Goal: Information Seeking & Learning: Learn about a topic

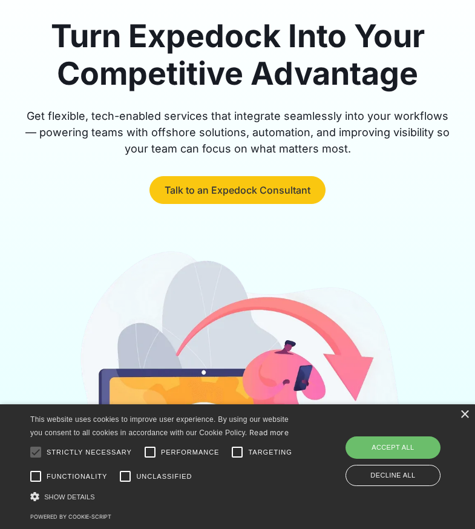
scroll to position [131, 0]
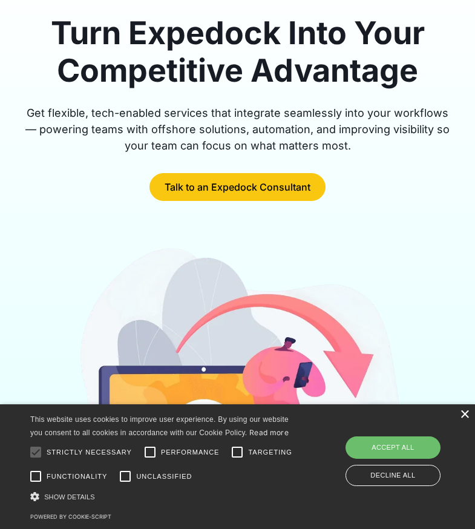
click at [462, 413] on div "×" at bounding box center [464, 415] width 9 height 9
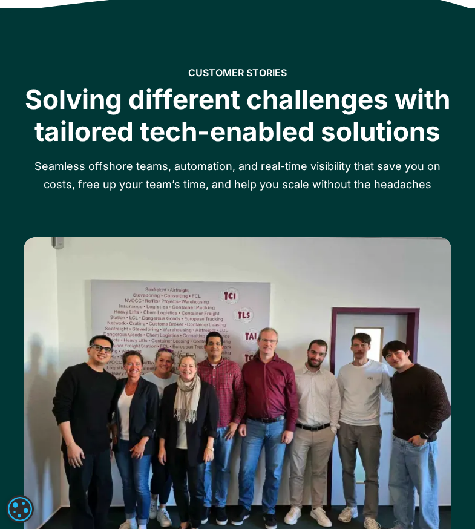
scroll to position [2057, 0]
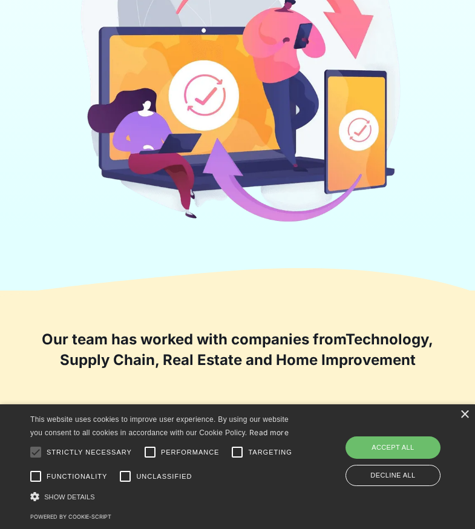
scroll to position [412, 0]
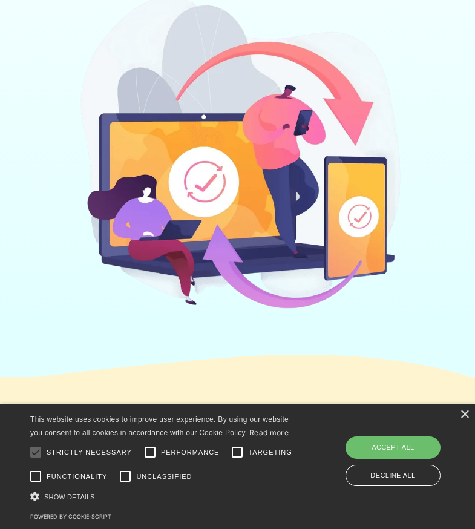
scroll to position [399, 0]
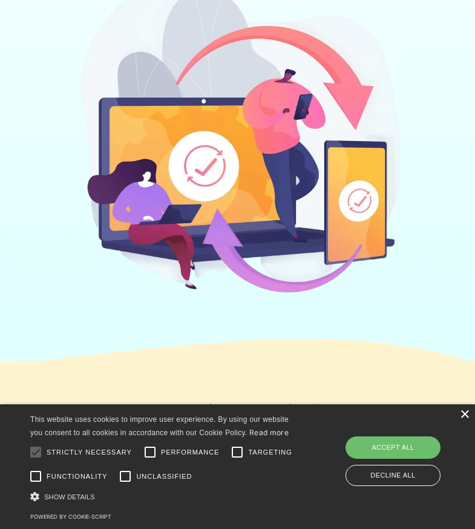
click at [468, 412] on div "×" at bounding box center [464, 415] width 9 height 9
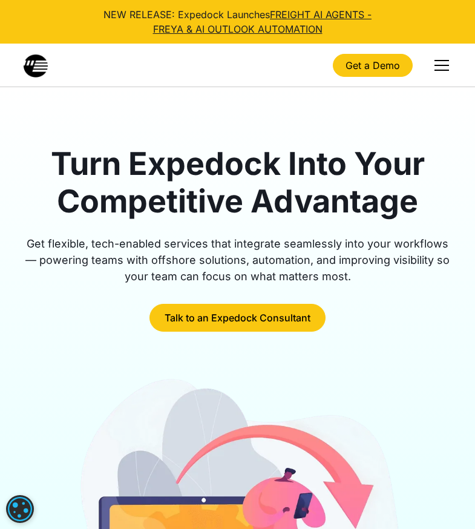
scroll to position [0, 0]
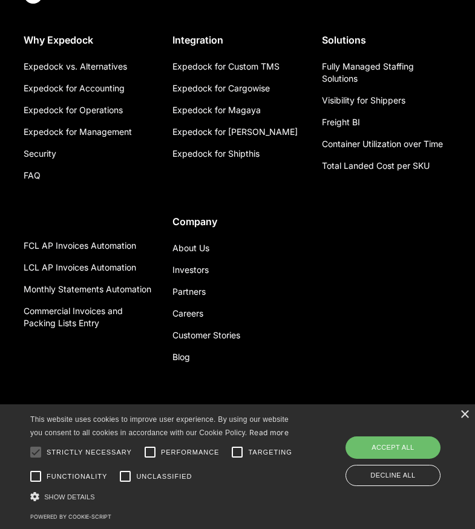
scroll to position [2967, 0]
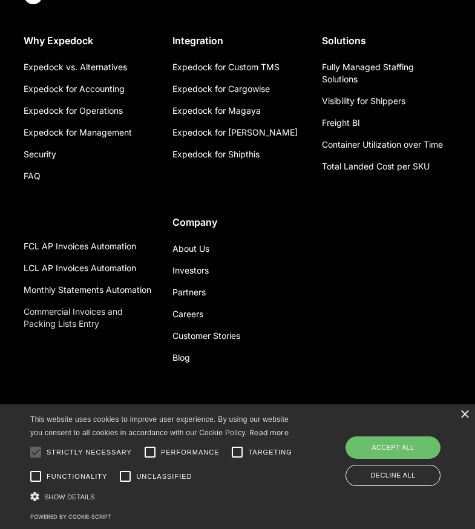
click at [73, 319] on link "Commercial Invoices and Packing Lists Entry" at bounding box center [89, 318] width 130 height 34
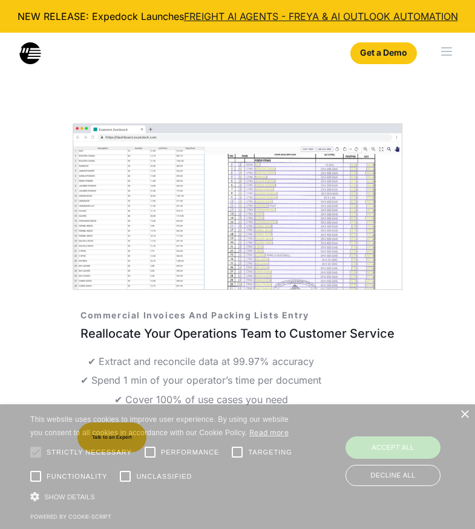
select select
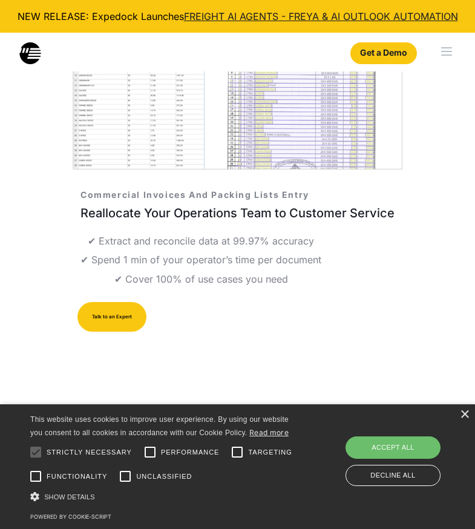
scroll to position [134, 0]
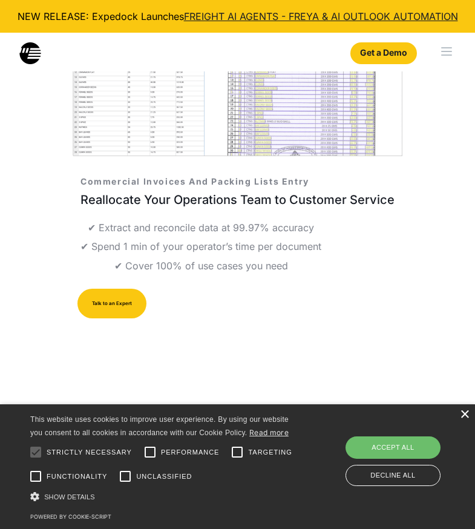
click at [466, 414] on div "×" at bounding box center [464, 415] width 9 height 9
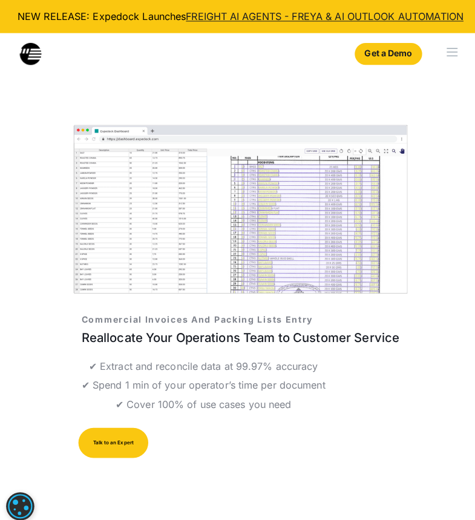
scroll to position [0, 0]
click at [390, 56] on link "Get a Demo" at bounding box center [384, 53] width 67 height 22
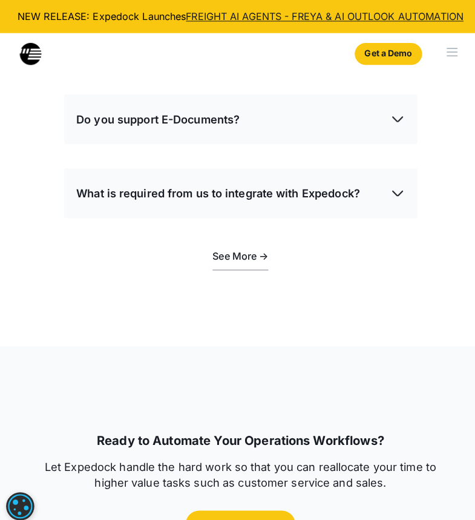
scroll to position [3087, 0]
click at [382, 190] on div "What is required from us to integrate with Expedock?" at bounding box center [238, 191] width 325 height 35
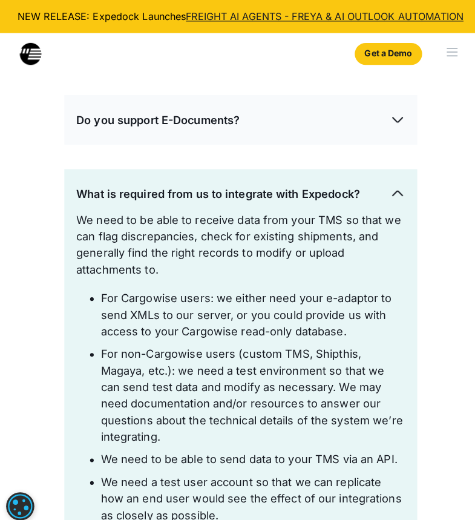
click at [382, 190] on div "What is required from us to integrate with Expedock?" at bounding box center [238, 191] width 325 height 35
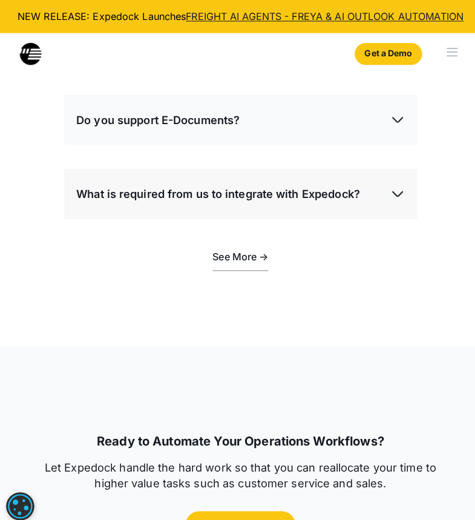
click at [387, 118] on img at bounding box center [393, 118] width 15 height 15
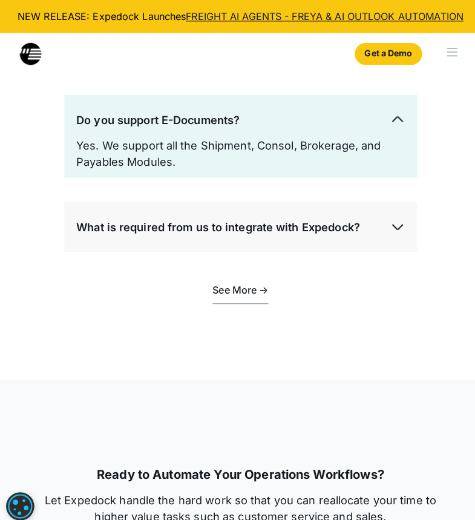
click at [387, 118] on img at bounding box center [393, 118] width 15 height 15
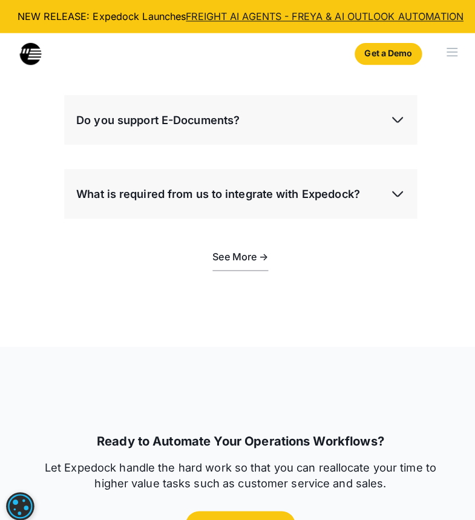
click at [391, 188] on img at bounding box center [393, 191] width 15 height 15
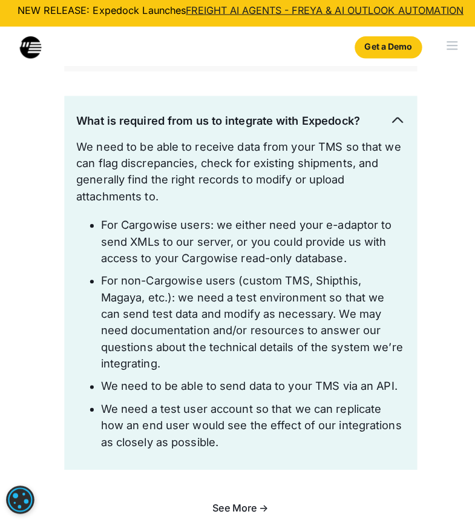
scroll to position [3166, 0]
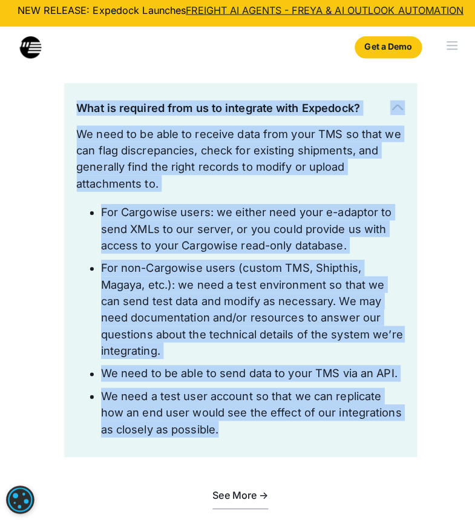
drag, startPoint x: 214, startPoint y: 413, endPoint x: 75, endPoint y: 99, distance: 343.8
click at [75, 99] on div "What is required from us to integrate with Expedock? We need to be able to rece…" at bounding box center [238, 272] width 349 height 369
copy div "What is required from us to integrate with Expedock? We need to be able to rece…"
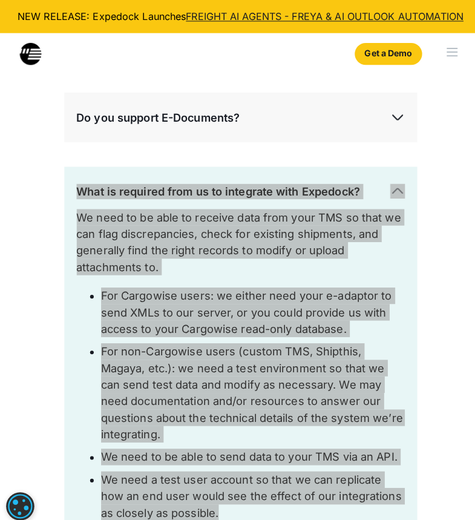
scroll to position [3020, 0]
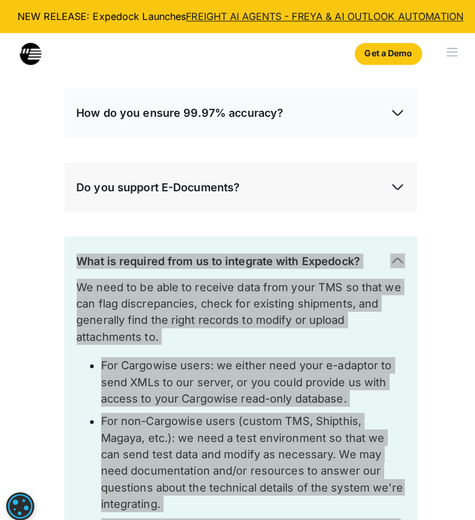
click at [392, 257] on img at bounding box center [393, 258] width 15 height 15
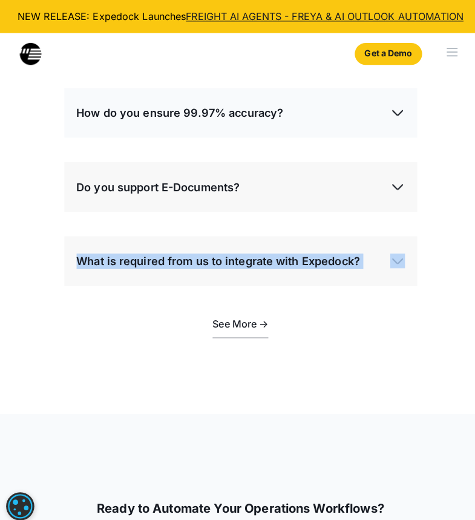
click at [394, 177] on img at bounding box center [393, 184] width 15 height 15
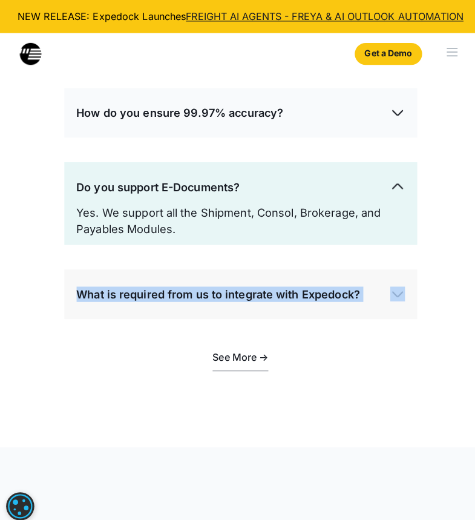
click at [388, 105] on img at bounding box center [393, 111] width 15 height 15
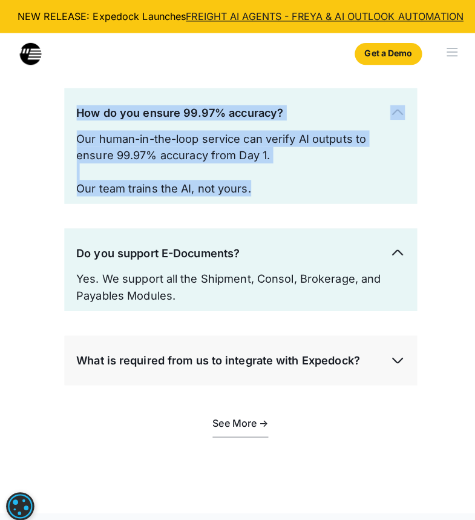
drag, startPoint x: 265, startPoint y: 182, endPoint x: 61, endPoint y: 111, distance: 215.9
click at [61, 111] on div "Frequently Asked Questions How does Expedock work? Expedock AI can extract and …" at bounding box center [238, 175] width 446 height 592
copy div "How do you ensure 99.97% accuracy? Our human-in-the-loop service can verify AI …"
click at [395, 247] on img at bounding box center [393, 250] width 15 height 15
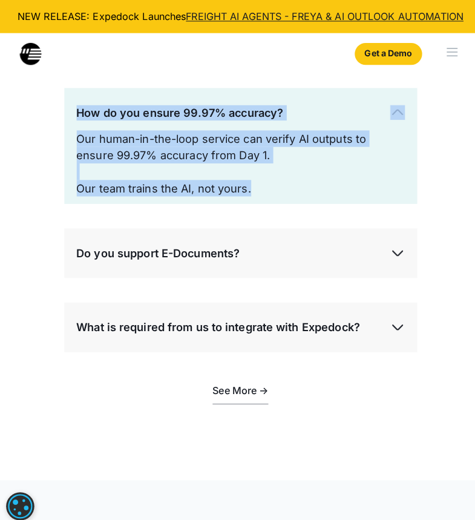
click at [391, 113] on img at bounding box center [393, 111] width 15 height 15
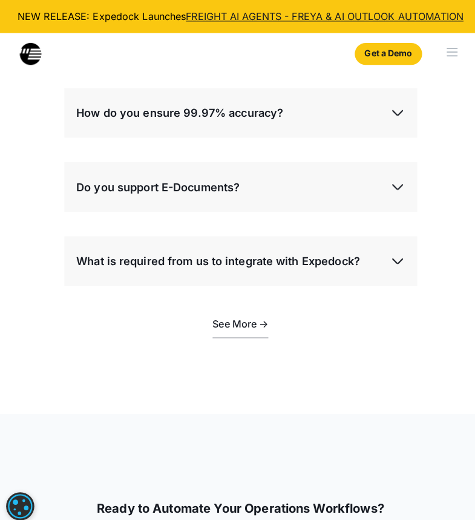
click at [455, 116] on div "Frequently Asked Questions How does Expedock work? Expedock AI can extract and …" at bounding box center [238, 126] width 446 height 494
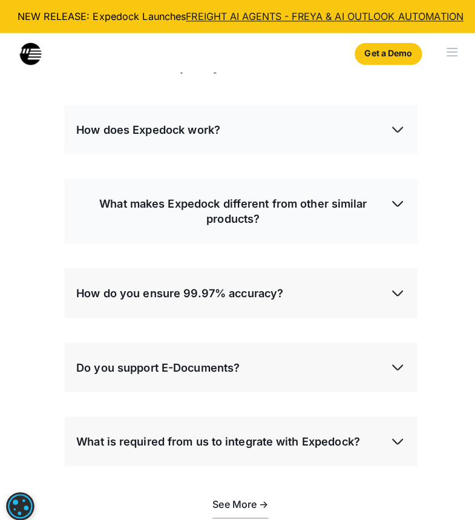
scroll to position [2842, 0]
click at [443, 56] on div "menu" at bounding box center [447, 55] width 11 height 1
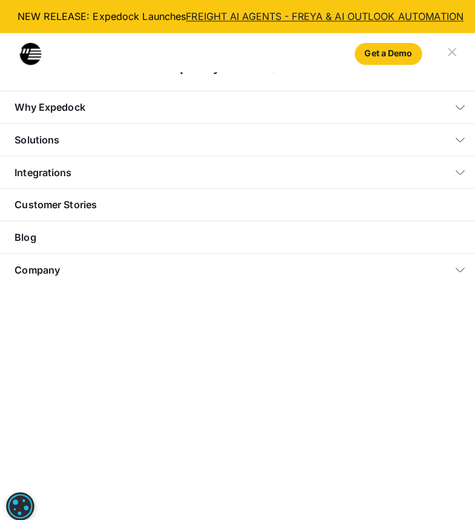
click at [452, 51] on div "menu" at bounding box center [448, 52] width 53 height 39
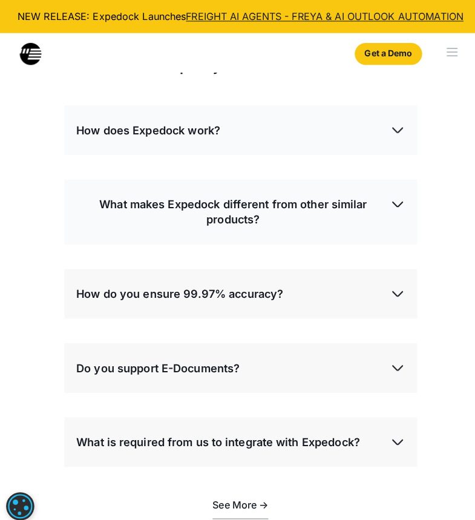
scroll to position [2808, 0]
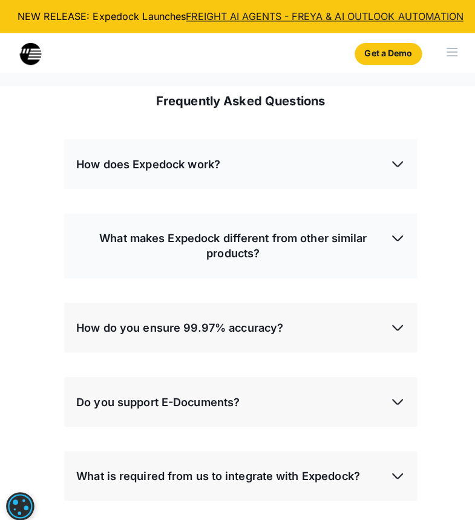
click at [348, 172] on div "How does Expedock work?" at bounding box center [238, 162] width 325 height 35
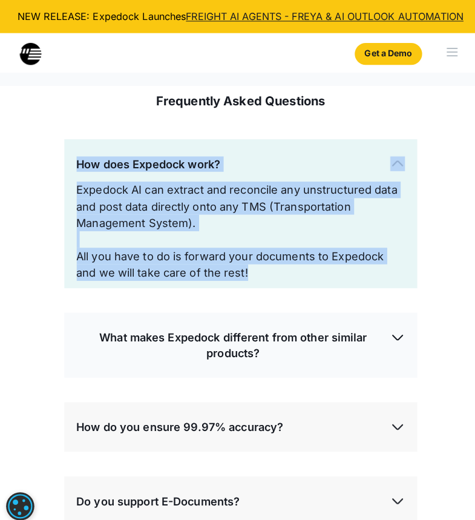
drag, startPoint x: 243, startPoint y: 266, endPoint x: 77, endPoint y: 154, distance: 200.7
click at [77, 154] on div "How does Expedock work? Expedock AI can extract and reconcile any unstructured …" at bounding box center [238, 210] width 349 height 147
copy div "How does Expedock work? Expedock AI can extract and reconcile any unstructured …"
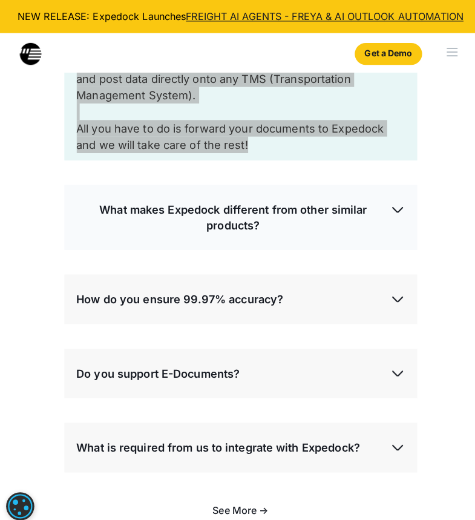
scroll to position [2934, 0]
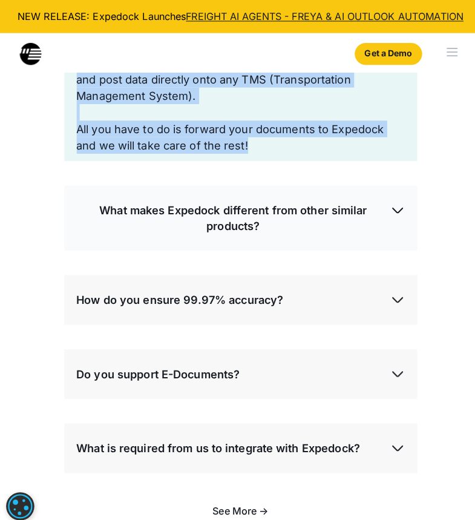
click at [392, 205] on img at bounding box center [393, 207] width 15 height 15
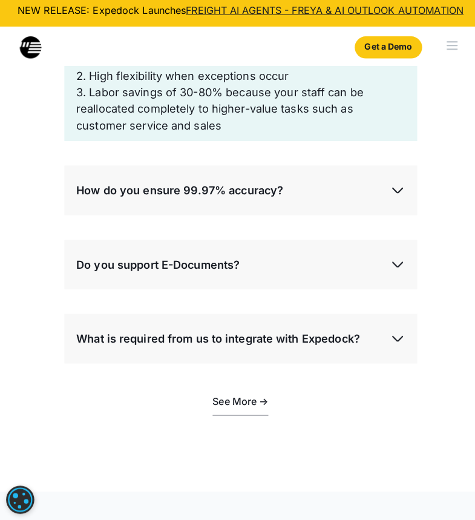
scroll to position [3135, 0]
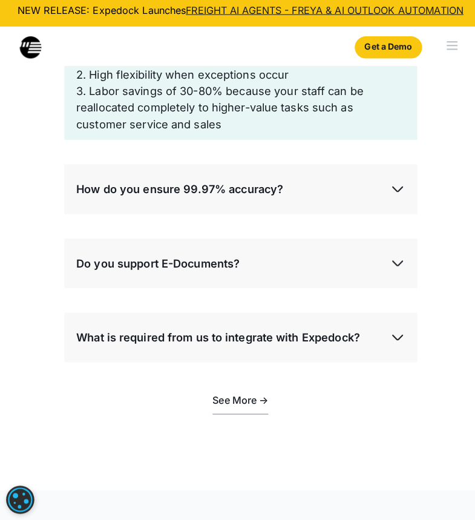
click at [320, 199] on div "How do you ensure 99.97% accuracy?" at bounding box center [238, 193] width 325 height 35
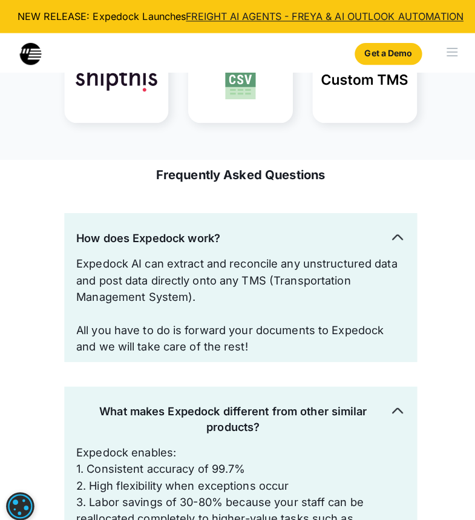
scroll to position [2721, 0]
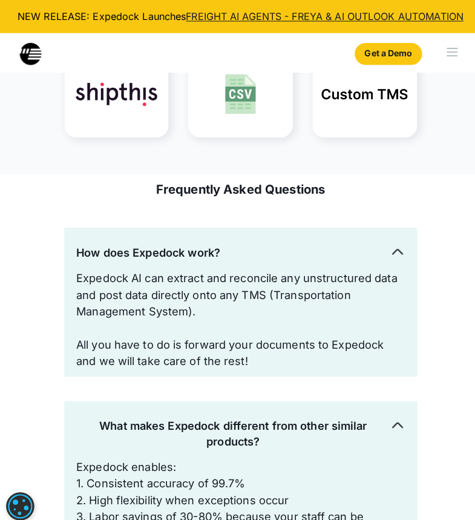
click at [376, 243] on div "How does Expedock work?" at bounding box center [238, 249] width 325 height 35
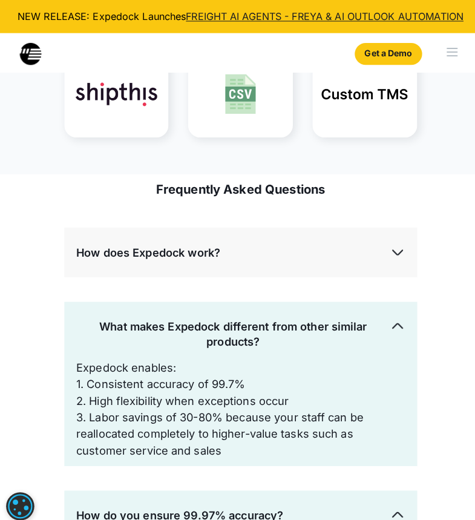
click at [376, 243] on div "How does Expedock work?" at bounding box center [238, 249] width 325 height 35
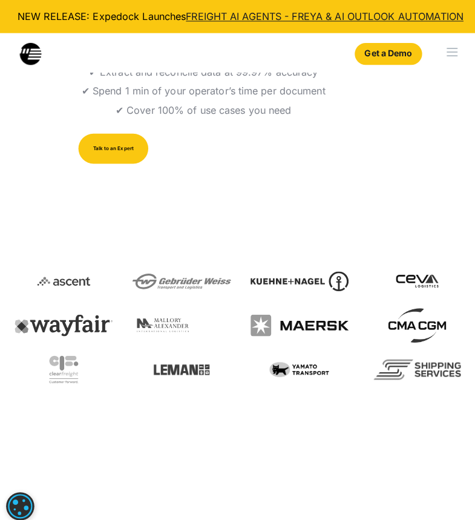
scroll to position [248, 0]
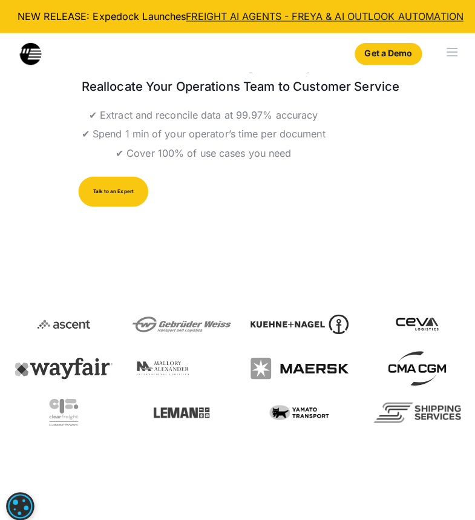
click at [448, 51] on div "menu" at bounding box center [447, 51] width 11 height 1
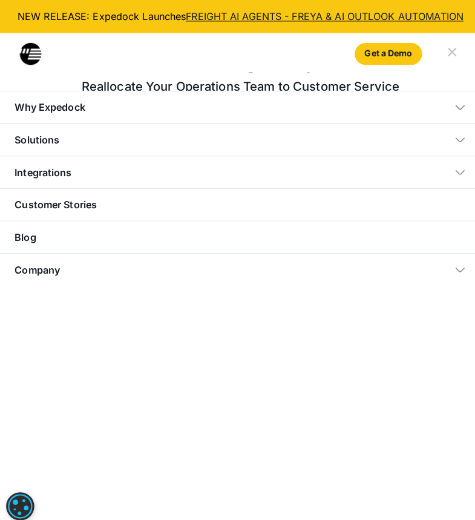
click at [374, 135] on div "Solutions" at bounding box center [237, 138] width 475 height 32
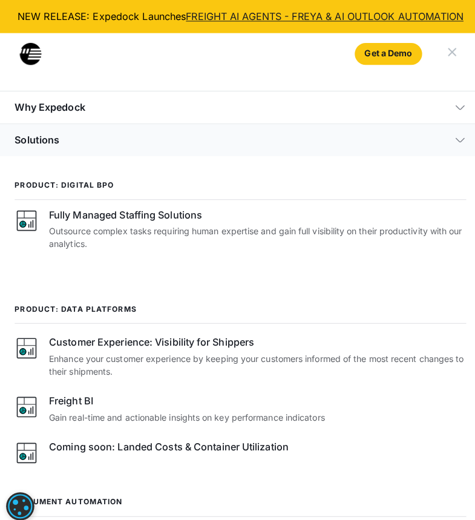
scroll to position [435, 0]
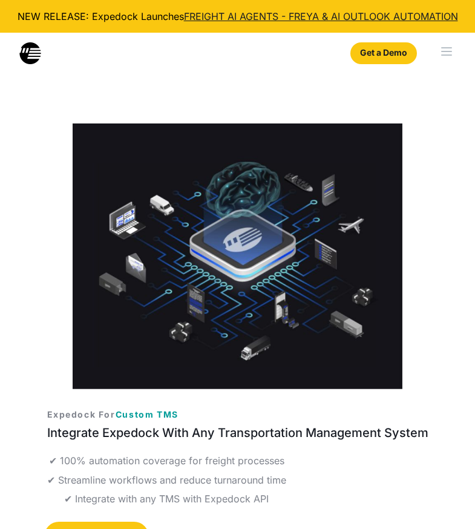
select select
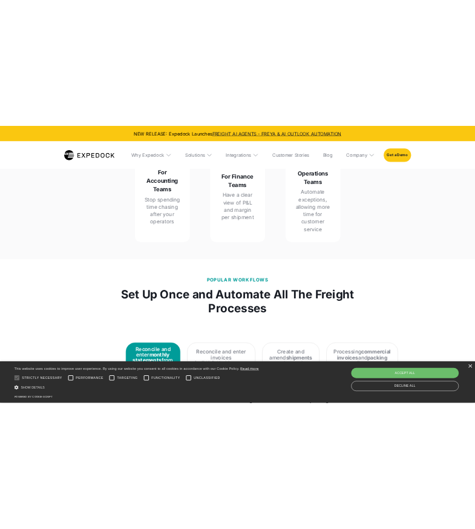
scroll to position [1582, 0]
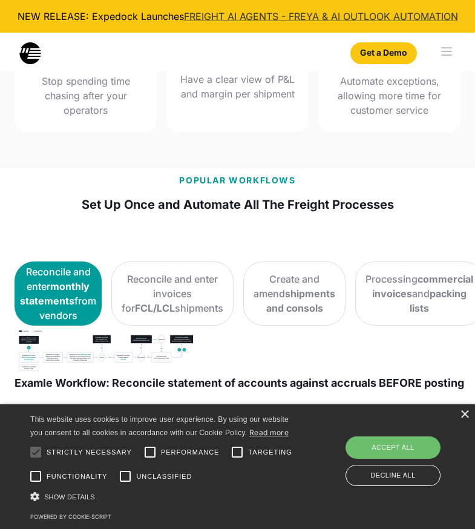
click at [314, 16] on link "FREIGHT AI AGENTS - FREYA & AI OUTLOOK AUTOMATION" at bounding box center [321, 16] width 274 height 12
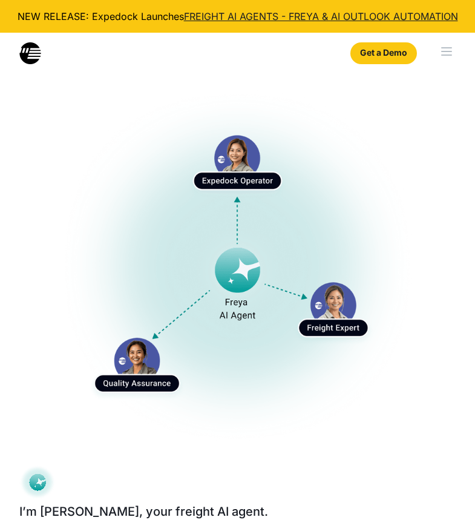
select select
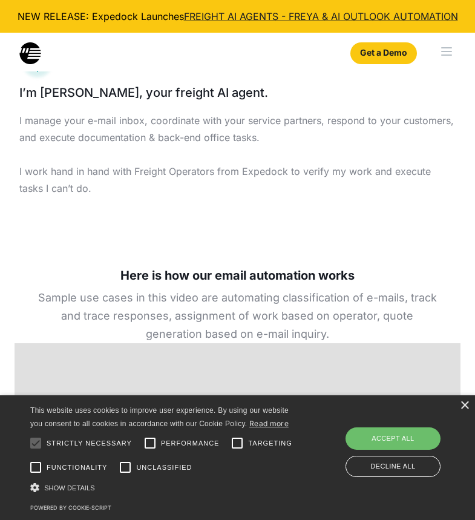
scroll to position [421, 0]
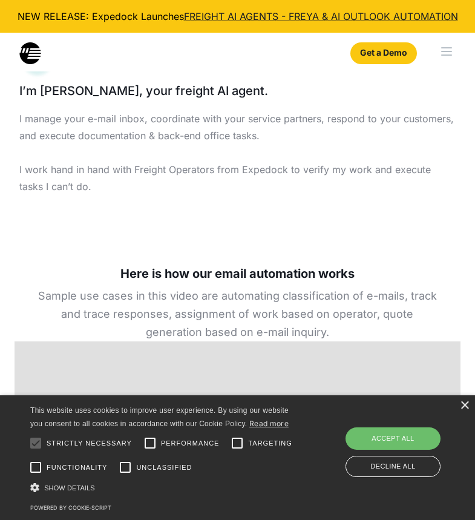
click at [447, 56] on div "menu" at bounding box center [448, 52] width 53 height 39
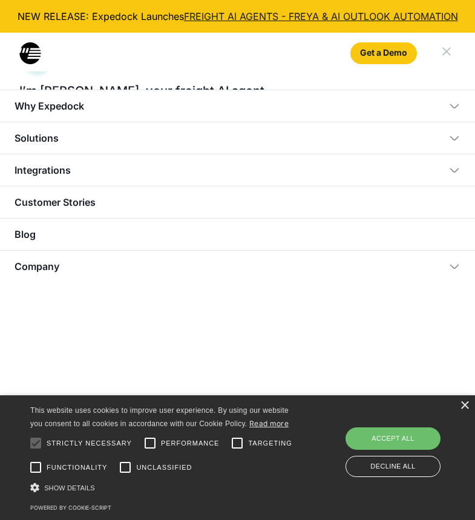
click at [179, 155] on div "Integrations" at bounding box center [237, 170] width 475 height 32
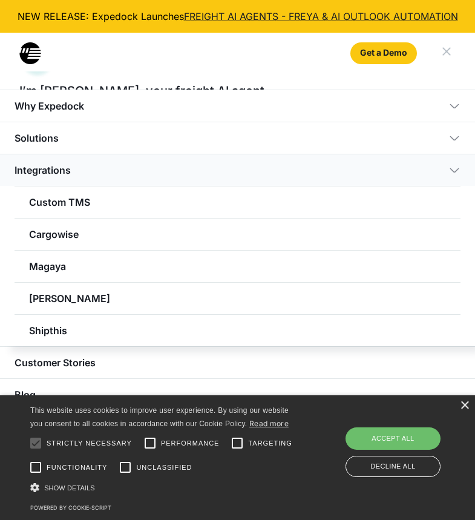
click at [193, 144] on div "Solutions" at bounding box center [237, 138] width 475 height 32
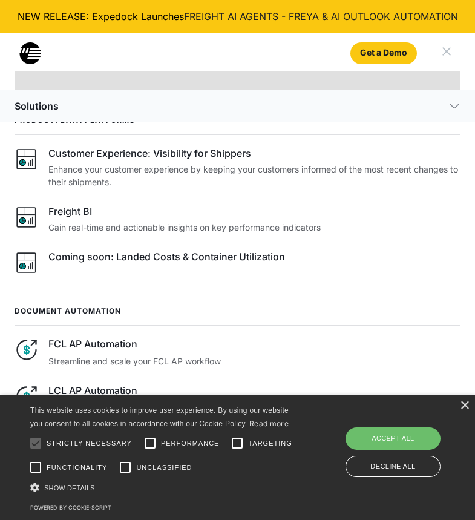
scroll to position [184, 0]
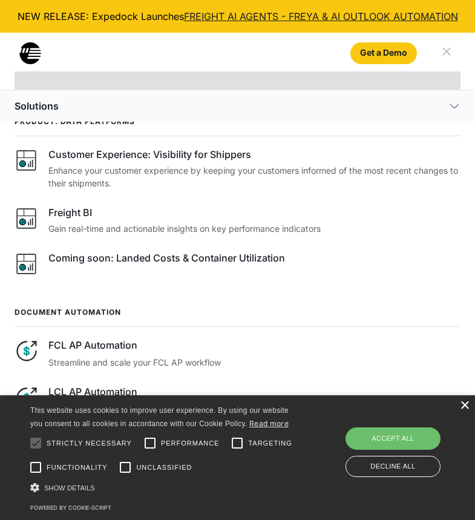
click at [467, 403] on div "×" at bounding box center [464, 406] width 9 height 9
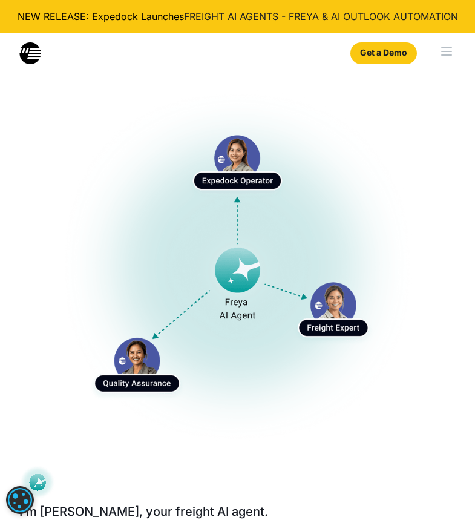
scroll to position [0, 0]
click at [451, 53] on div "menu" at bounding box center [448, 52] width 53 height 39
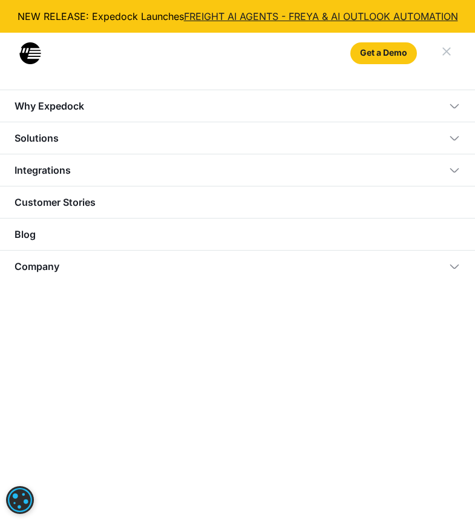
click at [279, 141] on div "Solutions" at bounding box center [237, 138] width 475 height 32
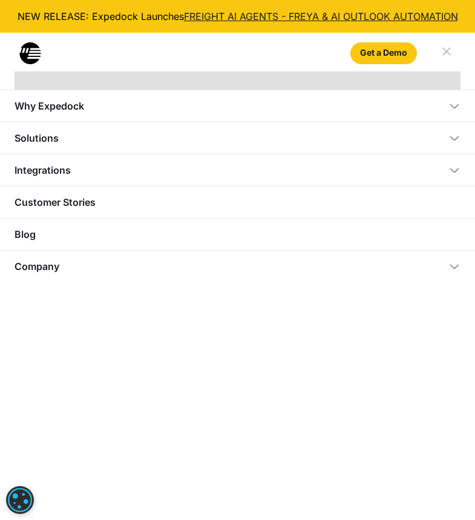
click at [405, 133] on div "Solutions" at bounding box center [237, 138] width 475 height 32
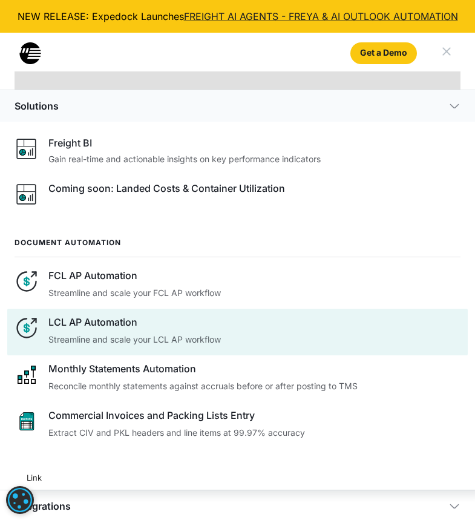
scroll to position [253, 0]
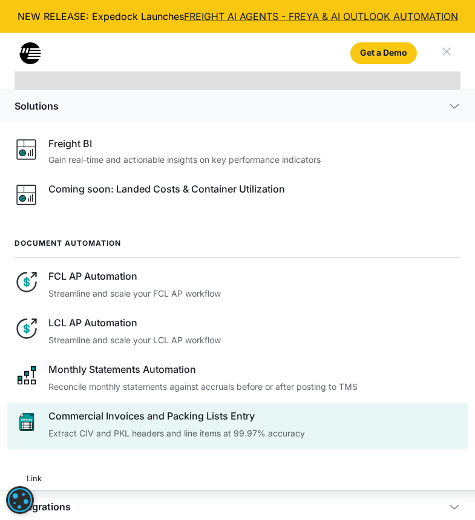
click at [182, 431] on p "Extract CIV and PKL headers and line items at 99.97% accuracy" at bounding box center [254, 433] width 412 height 13
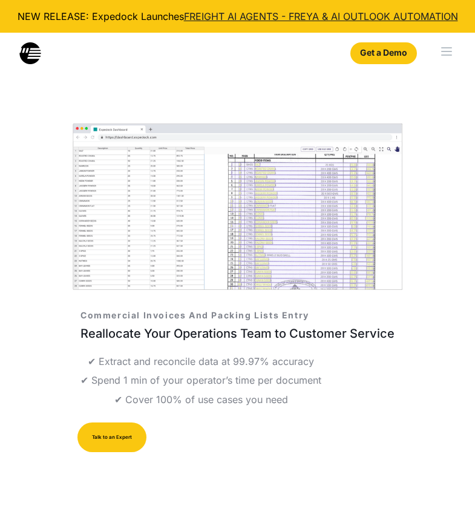
select select
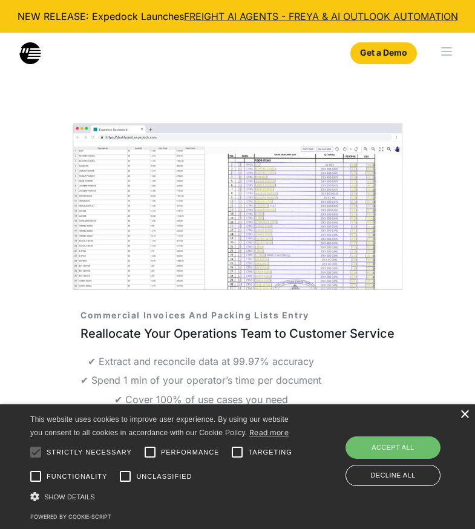
click at [467, 417] on div "×" at bounding box center [464, 415] width 9 height 9
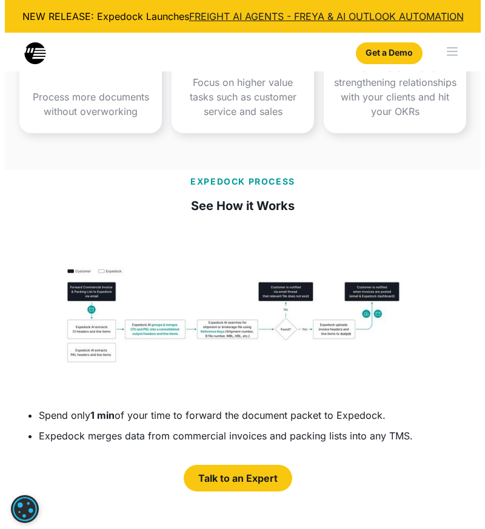
scroll to position [1472, 0]
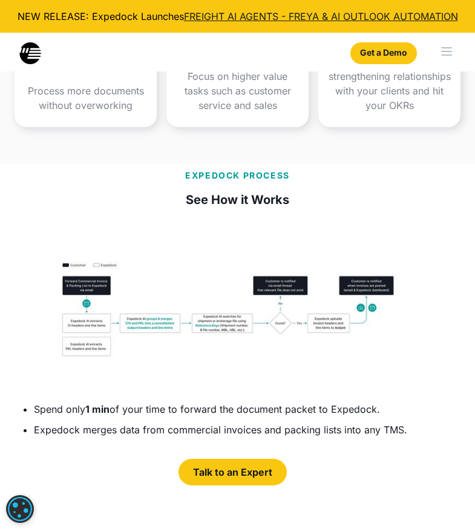
click at [287, 330] on img "open lightbox" at bounding box center [233, 323] width 436 height 133
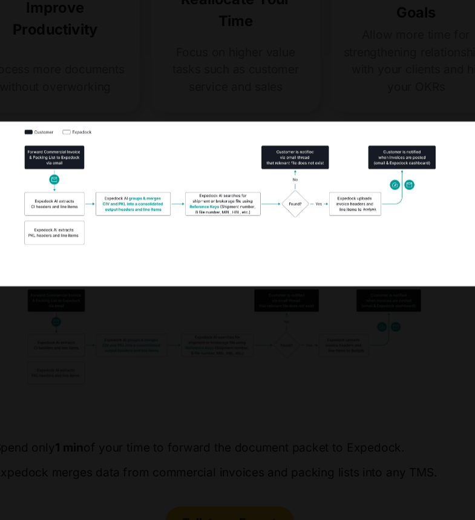
scroll to position [1348, 0]
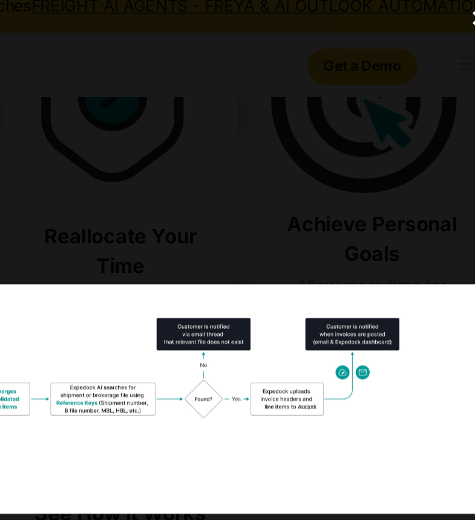
click at [434, 13] on div "close lightbox" at bounding box center [454, 23] width 41 height 27
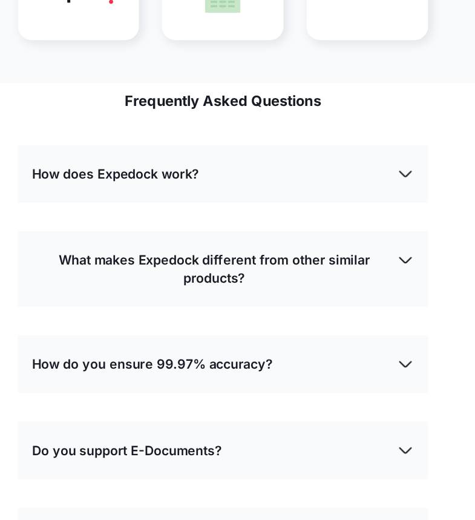
scroll to position [2745, 0]
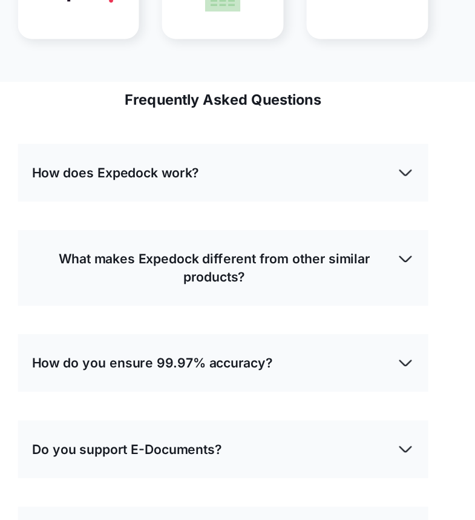
click at [386, 217] on img at bounding box center [393, 224] width 15 height 15
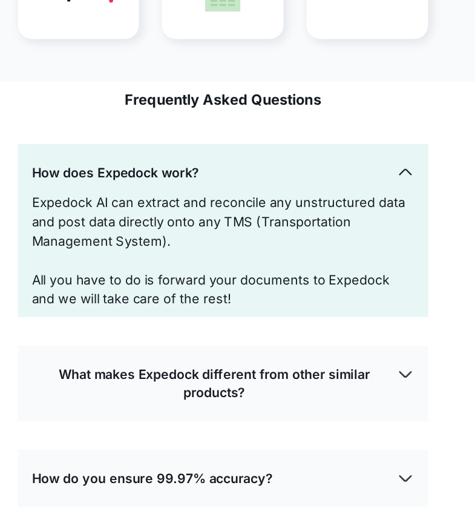
click at [386, 217] on img at bounding box center [393, 224] width 15 height 15
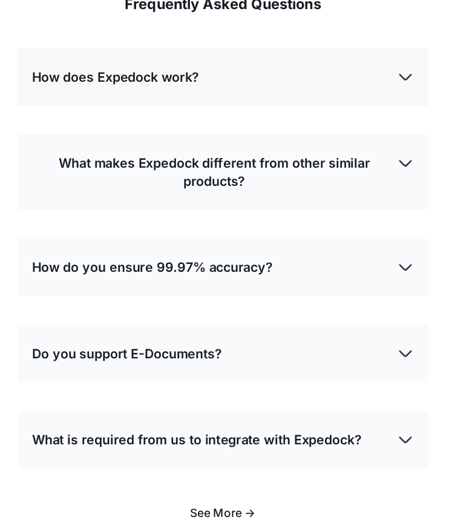
scroll to position [2833, 0]
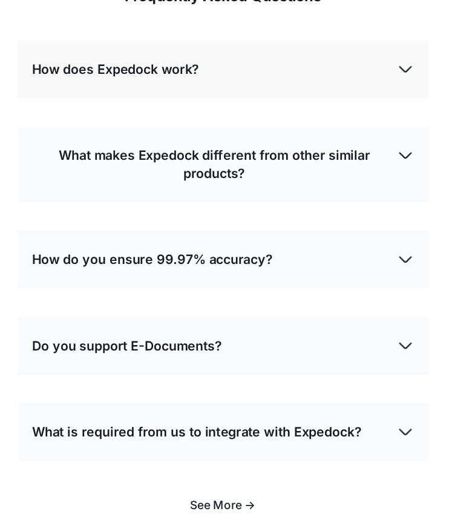
click at [386, 291] on img at bounding box center [393, 298] width 15 height 15
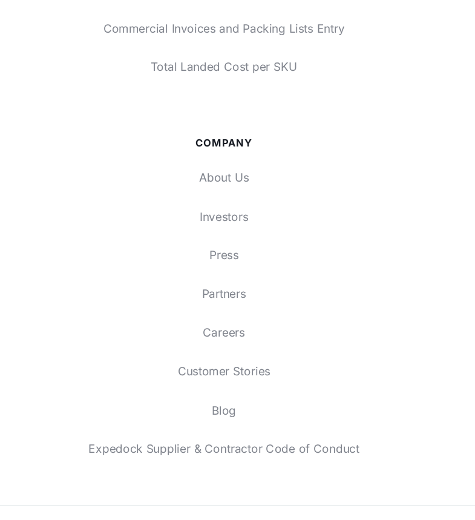
scroll to position [4908, 0]
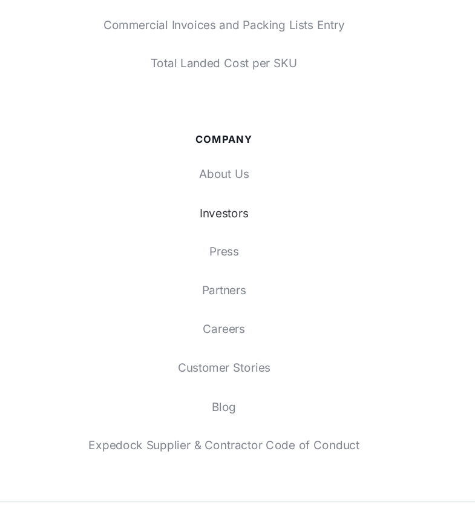
click at [204, 248] on link "Investors" at bounding box center [238, 259] width 446 height 23
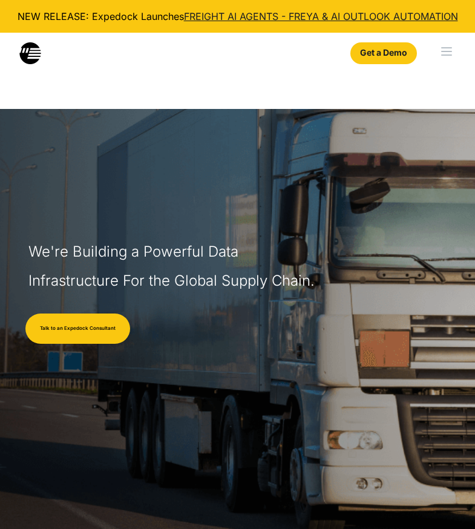
select select
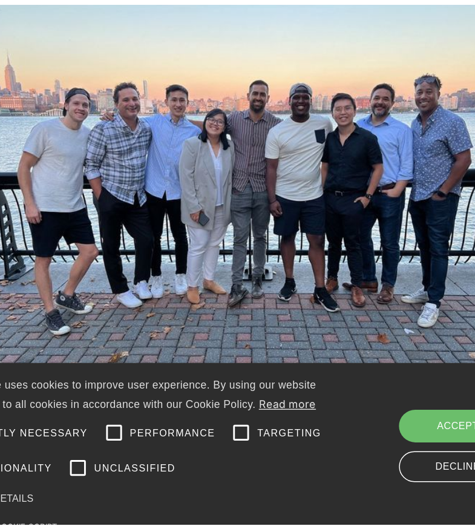
scroll to position [1167, 0]
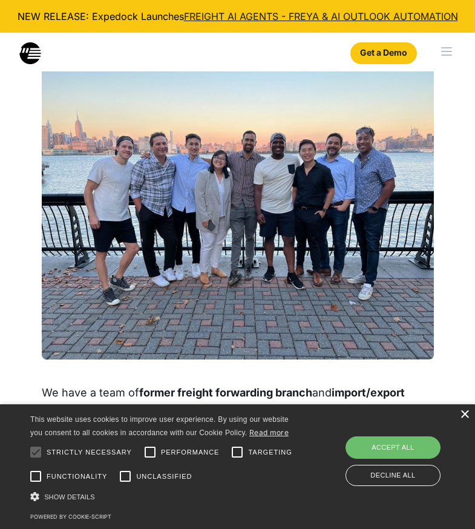
click at [469, 419] on div "×" at bounding box center [464, 415] width 9 height 9
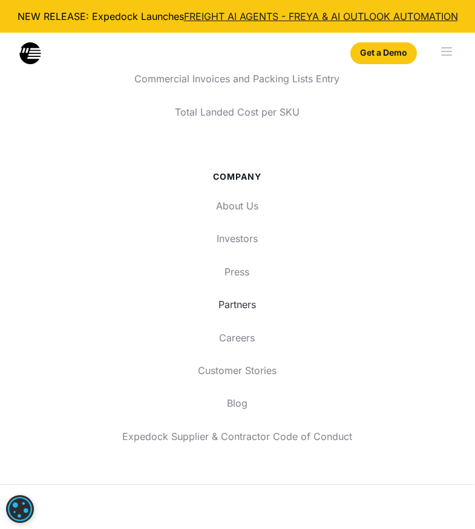
scroll to position [5647, 0]
click at [251, 425] on link "Expedock Supplier & Contractor Code of Conduct" at bounding box center [238, 436] width 446 height 23
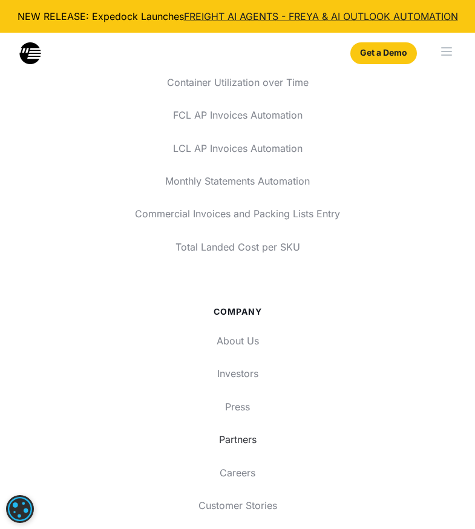
scroll to position [5508, 0]
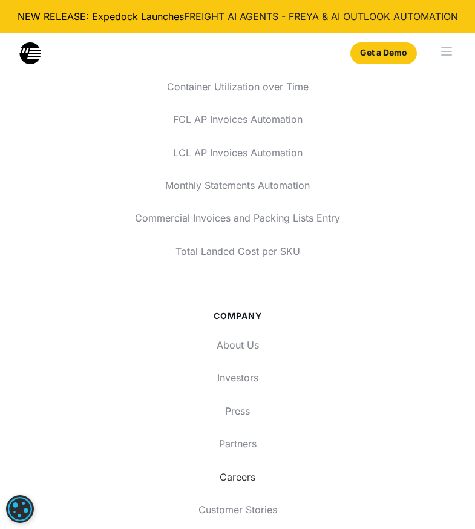
click at [234, 466] on link "Careers" at bounding box center [238, 477] width 446 height 23
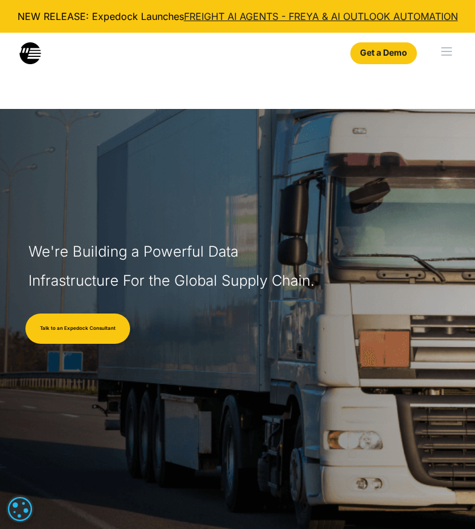
scroll to position [0, 0]
click at [449, 56] on div "menu" at bounding box center [448, 52] width 53 height 39
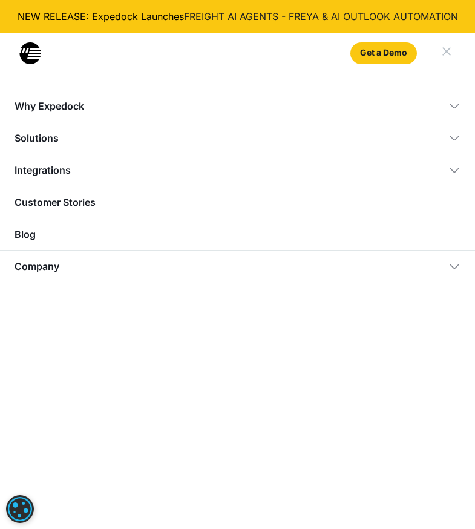
click at [78, 272] on div "Company" at bounding box center [237, 266] width 475 height 32
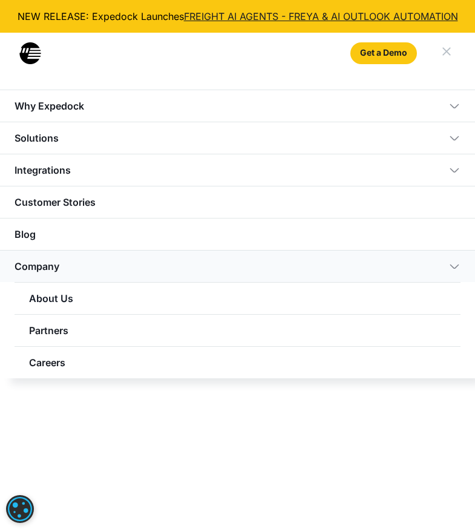
click at [73, 305] on link "About Us" at bounding box center [238, 298] width 446 height 32
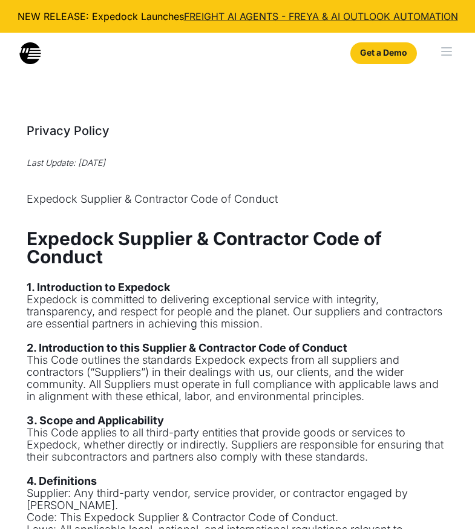
select select
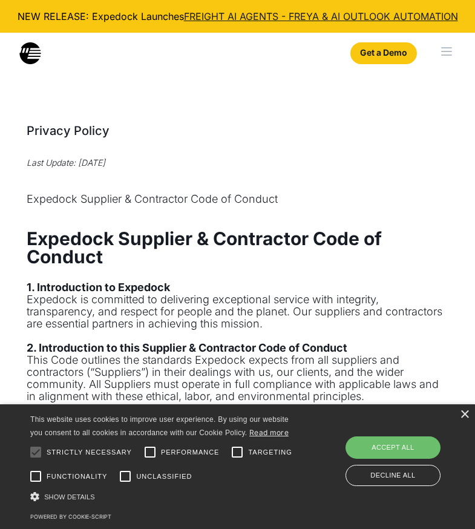
click at [471, 420] on div "× This website uses cookies to improve user experience. By using our website yo…" at bounding box center [237, 467] width 475 height 125
click at [469, 418] on div "×" at bounding box center [464, 415] width 9 height 9
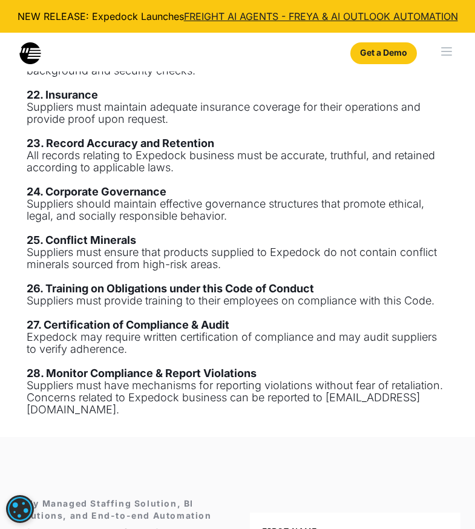
scroll to position [1297, 0]
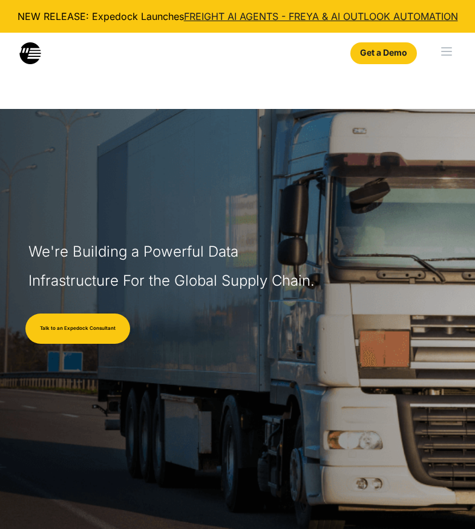
select select
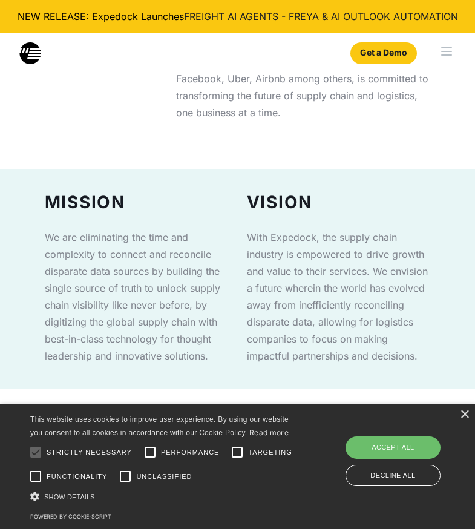
scroll to position [750, 0]
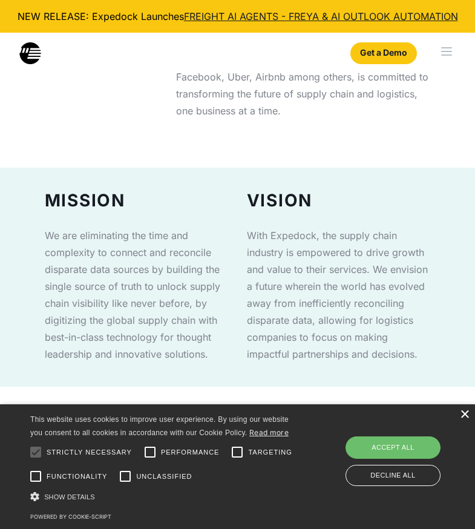
click at [468, 417] on div "×" at bounding box center [464, 415] width 9 height 9
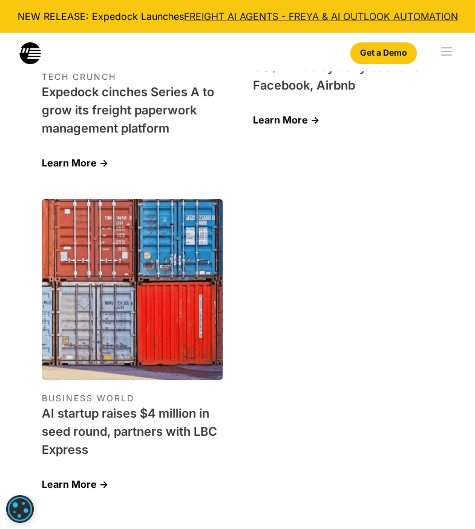
scroll to position [3729, 0]
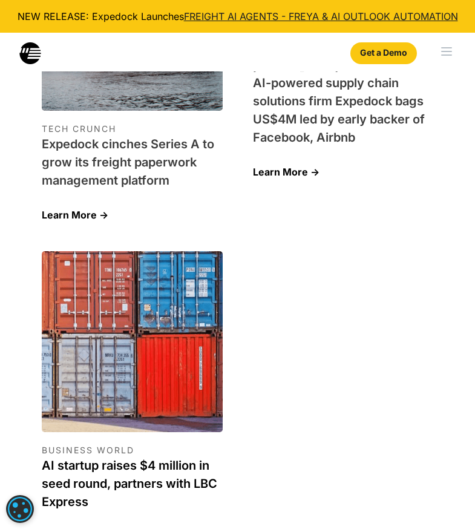
click at [204, 457] on h1 "AI startup raises $4 million in seed round, partners with LBC Express" at bounding box center [132, 484] width 181 height 55
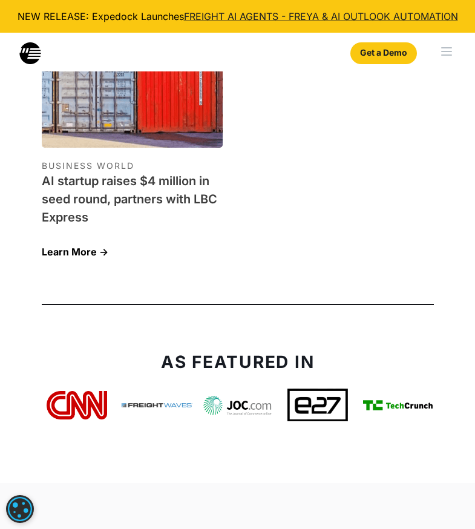
scroll to position [4017, 0]
